Goal: Navigation & Orientation: Find specific page/section

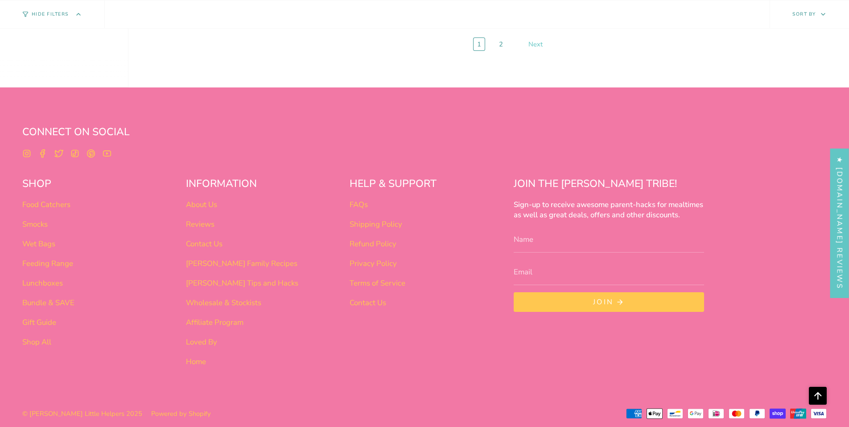
scroll to position [4170, 0]
